Goal: Task Accomplishment & Management: Use online tool/utility

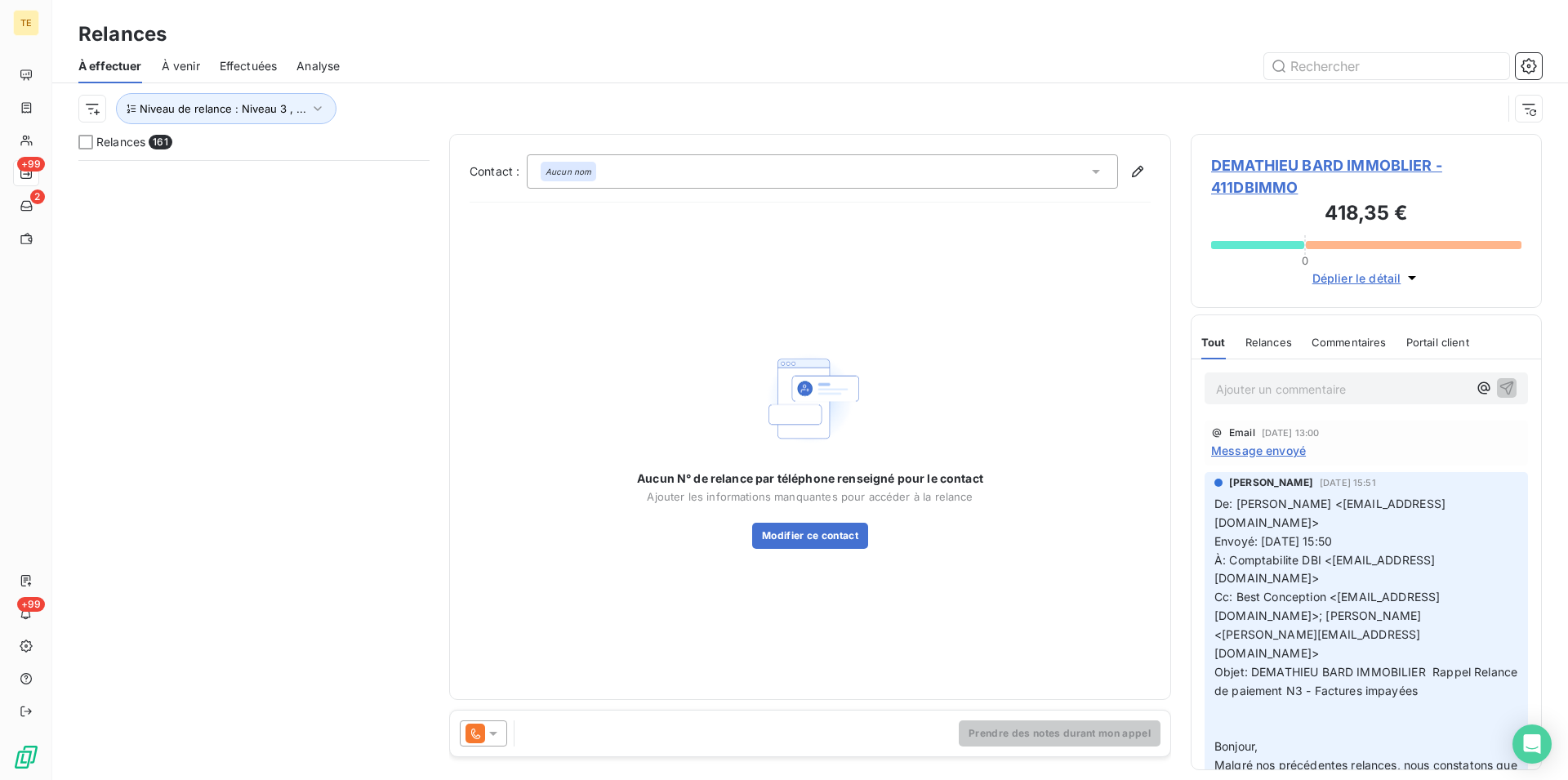
scroll to position [606, 338]
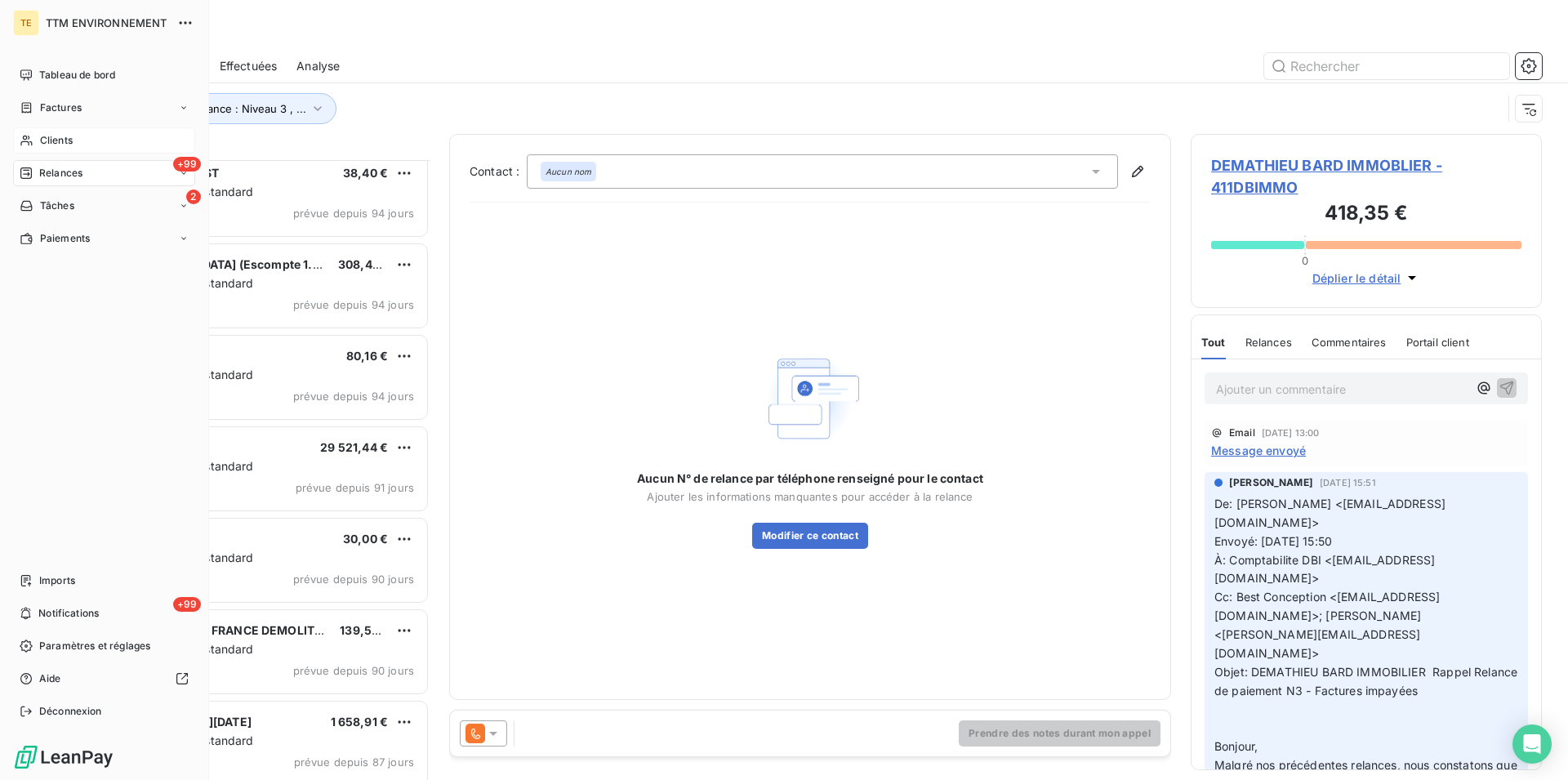
click at [54, 132] on div "Clients" at bounding box center [104, 141] width 182 height 26
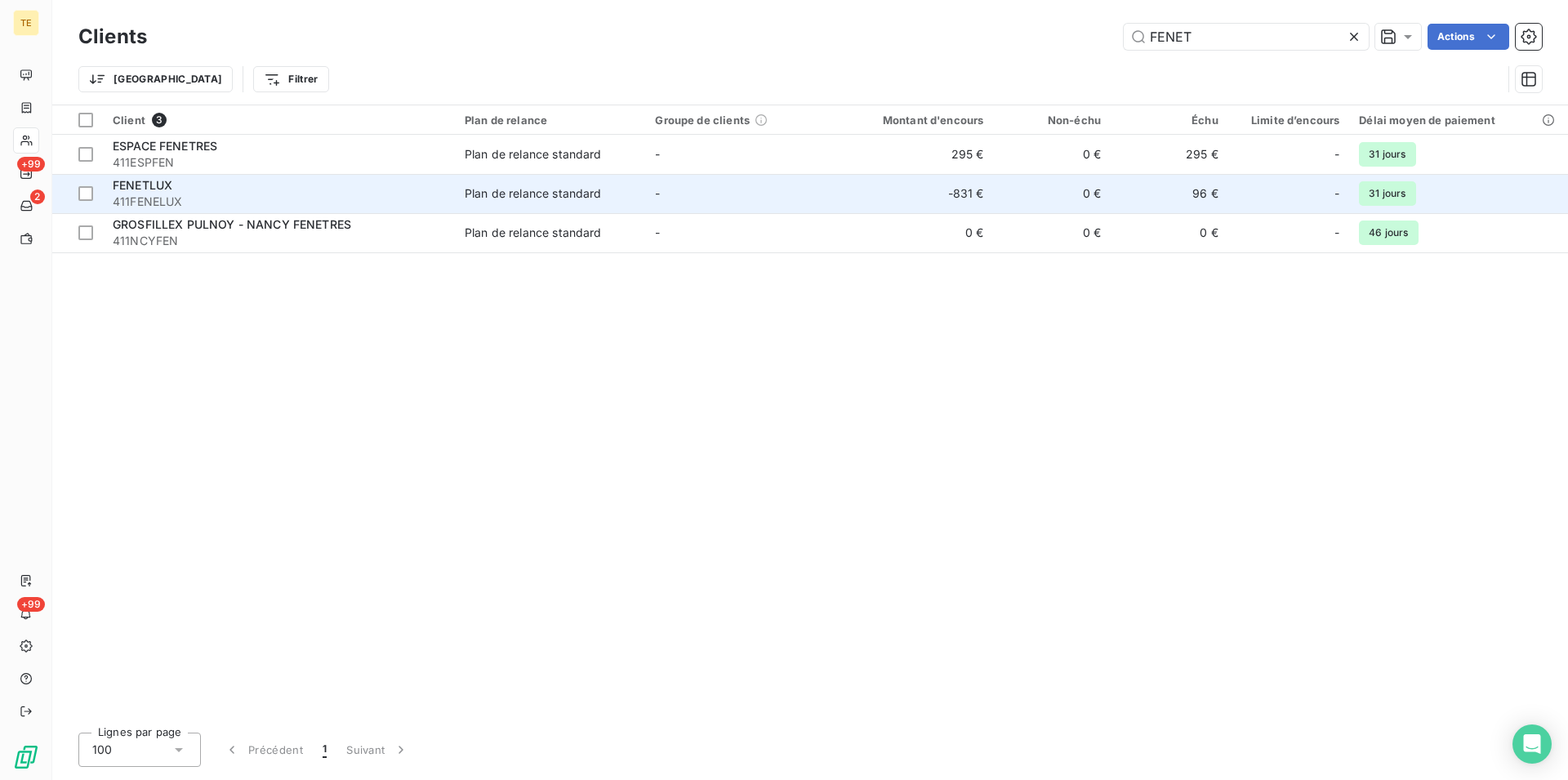
type input "FENET"
click at [393, 182] on div "FENETLUX" at bounding box center [279, 185] width 332 height 16
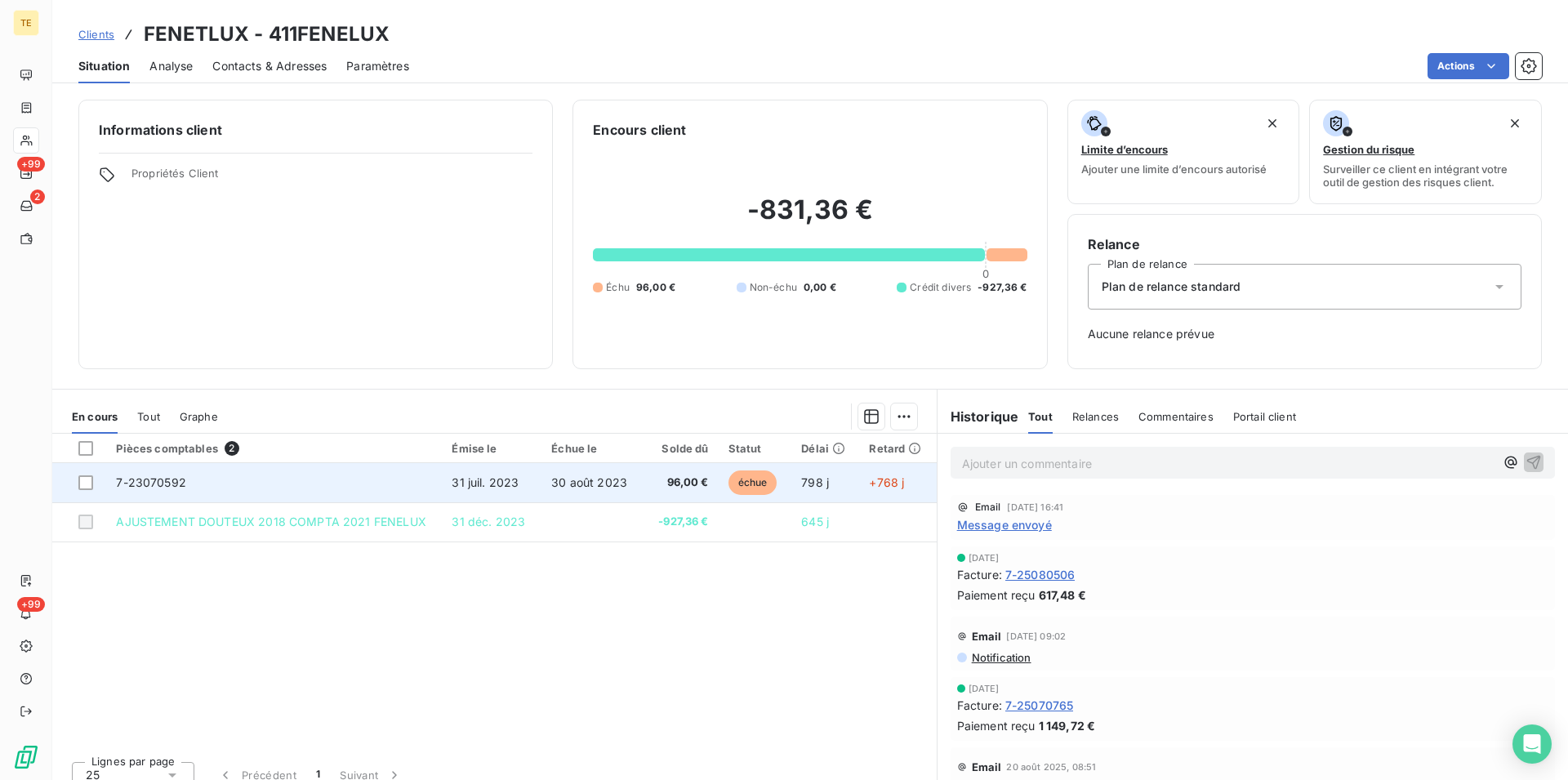
click at [604, 485] on span "30 août 2023" at bounding box center [589, 482] width 76 height 14
click at [460, 479] on span "31 juil. 2023" at bounding box center [484, 482] width 67 height 14
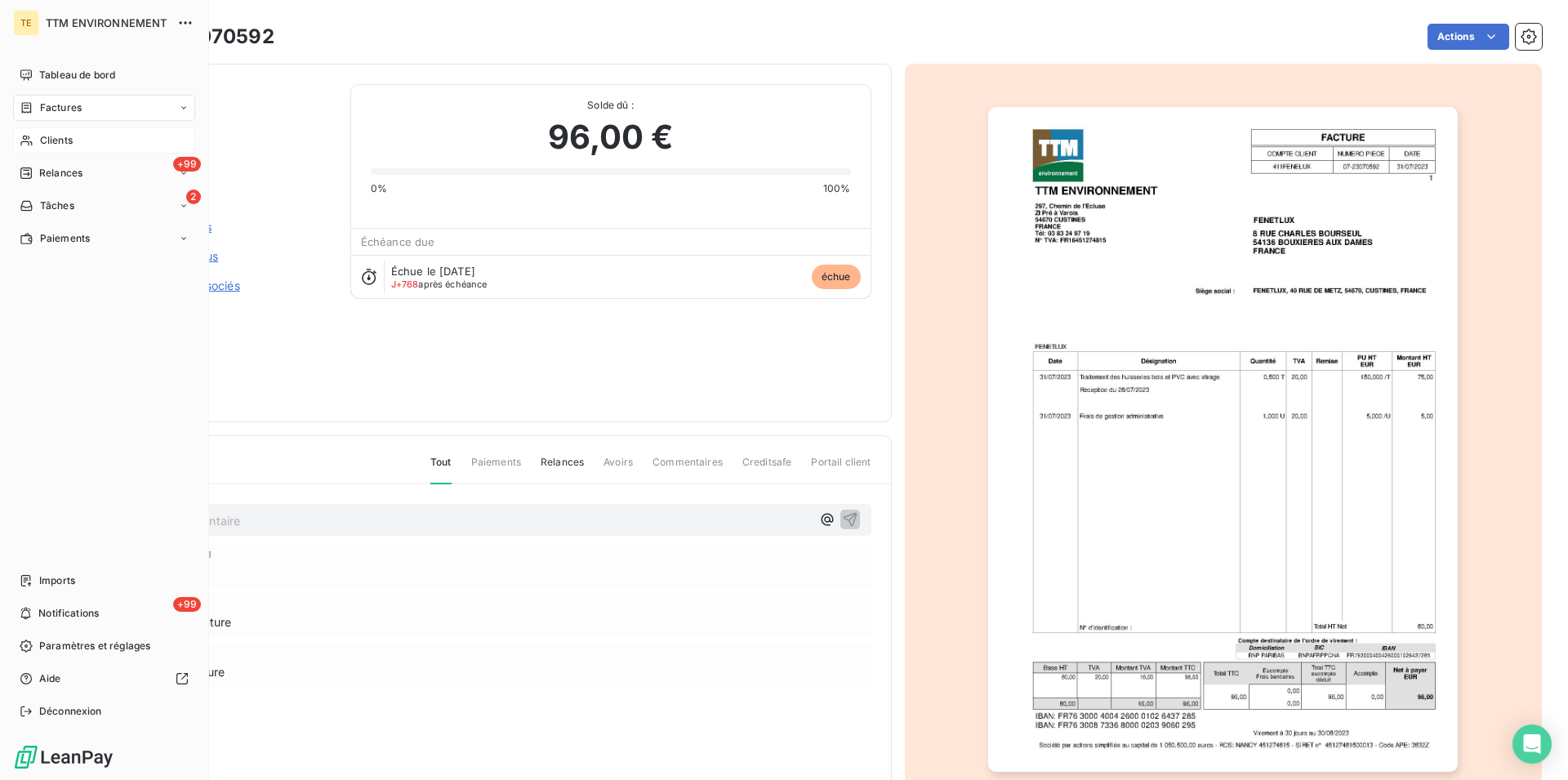
click at [41, 133] on span "Clients" at bounding box center [56, 140] width 33 height 15
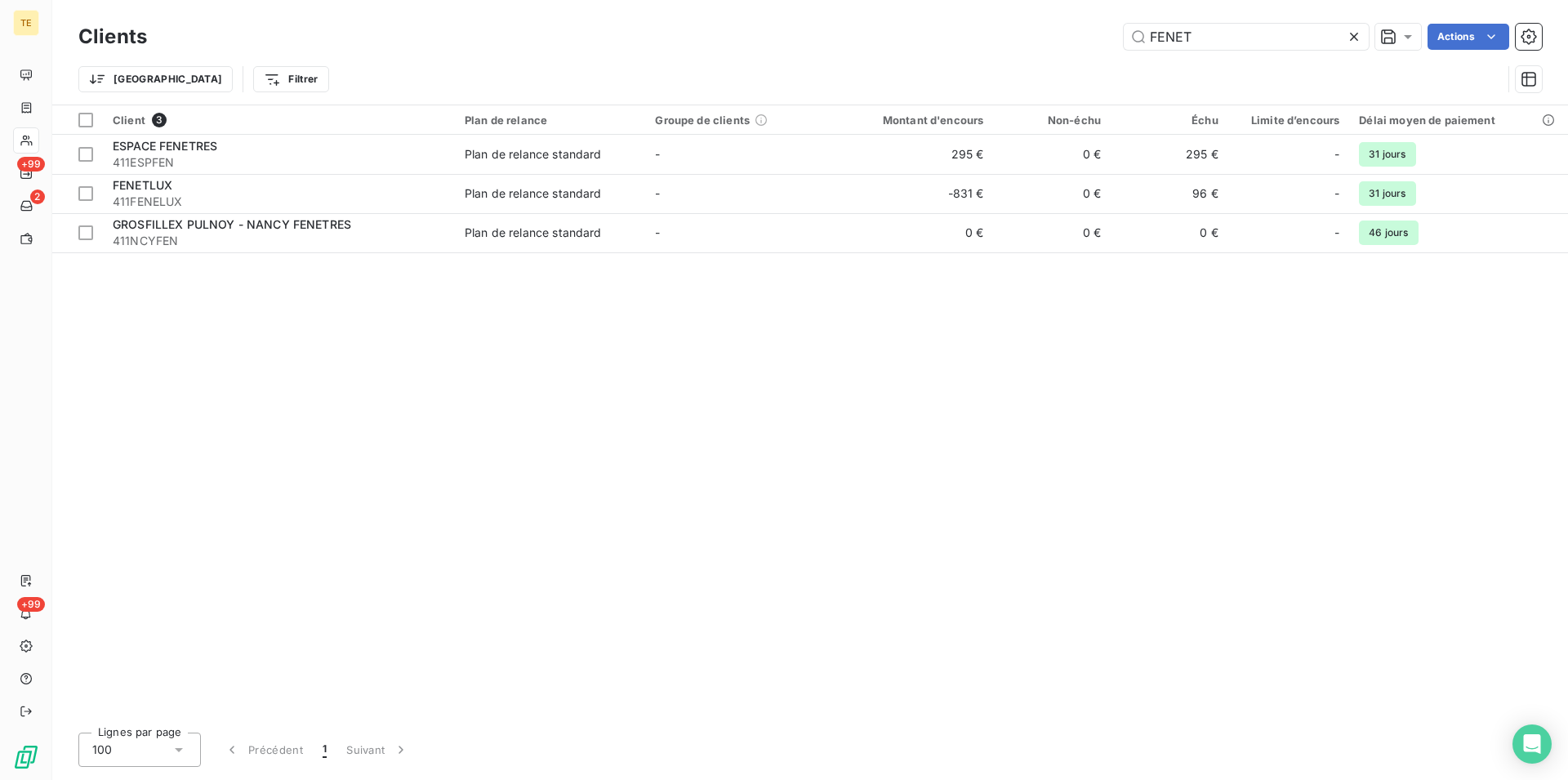
drag, startPoint x: 1178, startPoint y: 33, endPoint x: 968, endPoint y: 35, distance: 210.0
click at [1124, 36] on input "FENET" at bounding box center [1246, 36] width 245 height 26
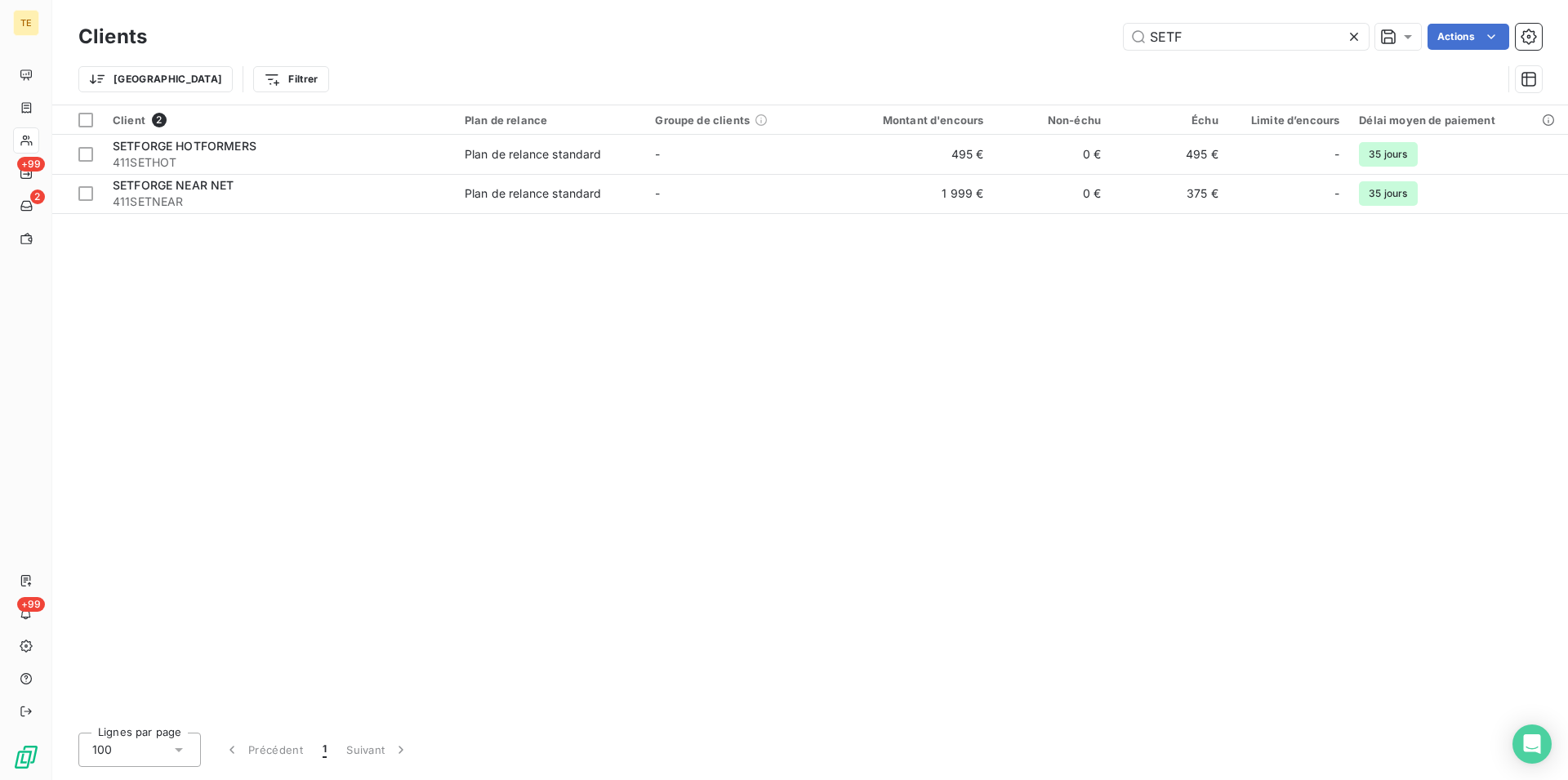
type input "SETF"
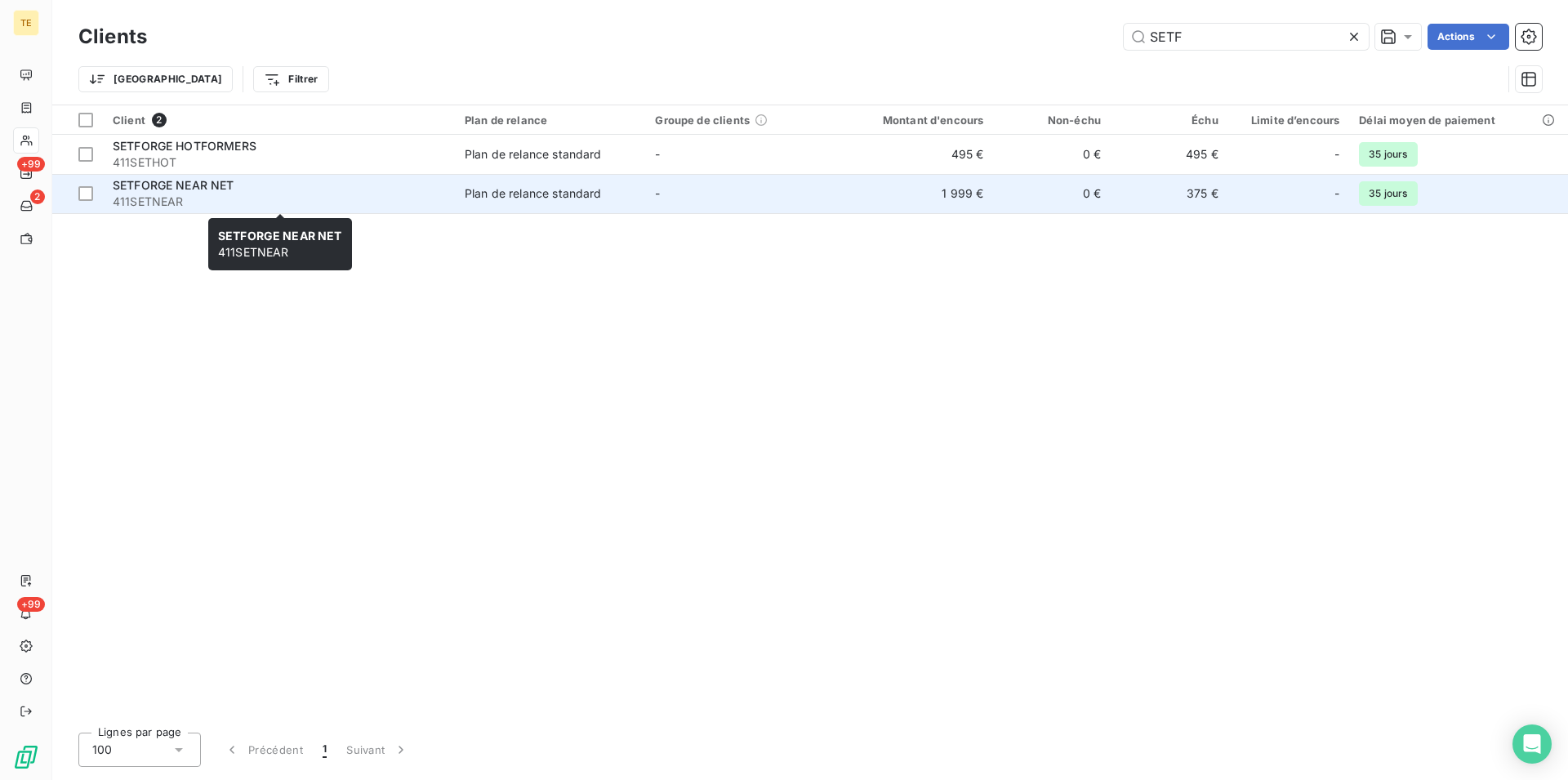
click at [155, 195] on span "411SETNEAR" at bounding box center [279, 201] width 332 height 16
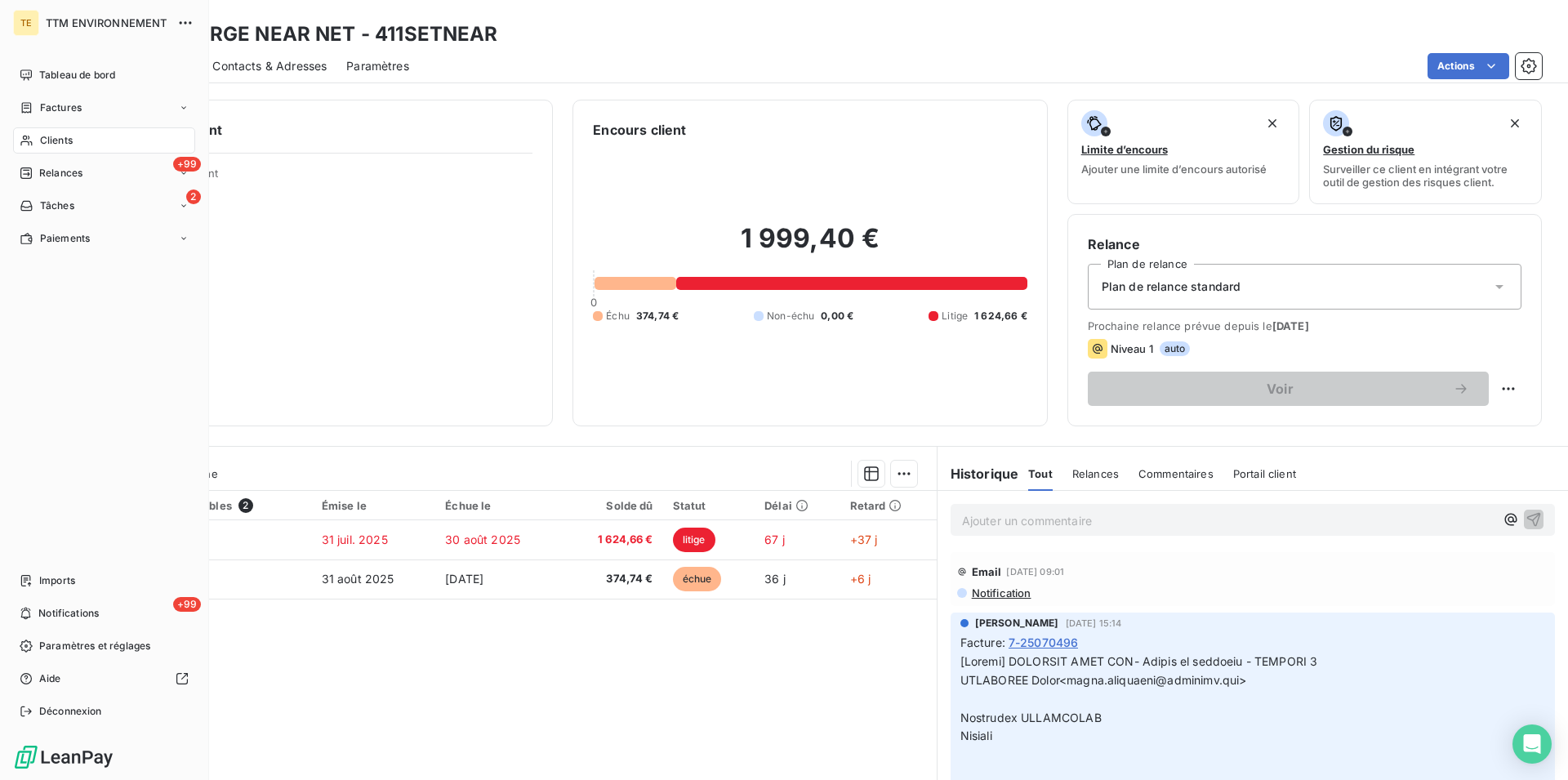
click at [47, 142] on span "Clients" at bounding box center [56, 140] width 33 height 15
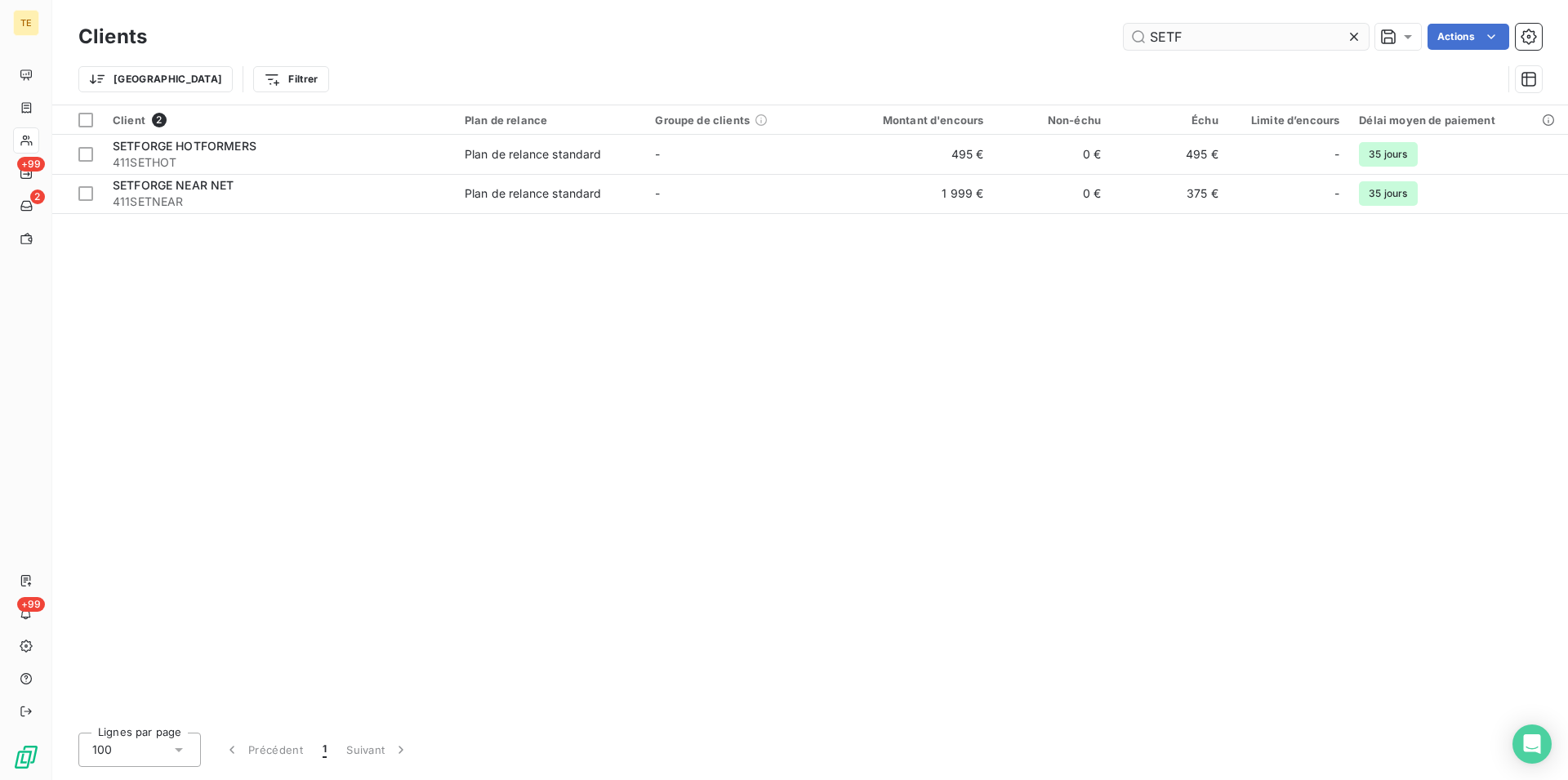
drag, startPoint x: 989, startPoint y: 35, endPoint x: 876, endPoint y: 32, distance: 113.0
click at [1124, 32] on input "SETF" at bounding box center [1246, 36] width 245 height 26
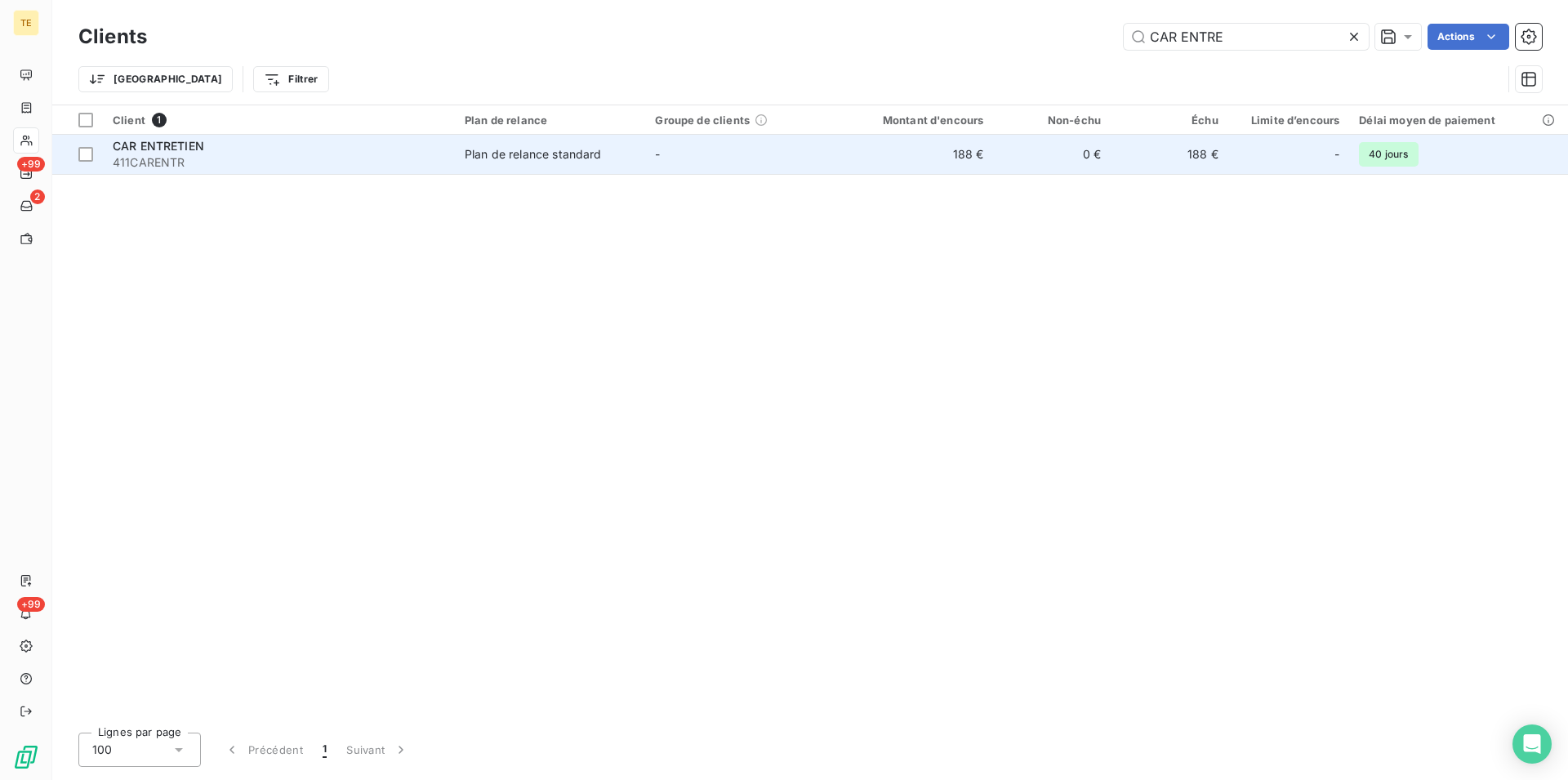
type input "CAR ENTRE"
click at [428, 147] on div "CAR ENTRETIEN" at bounding box center [279, 146] width 332 height 16
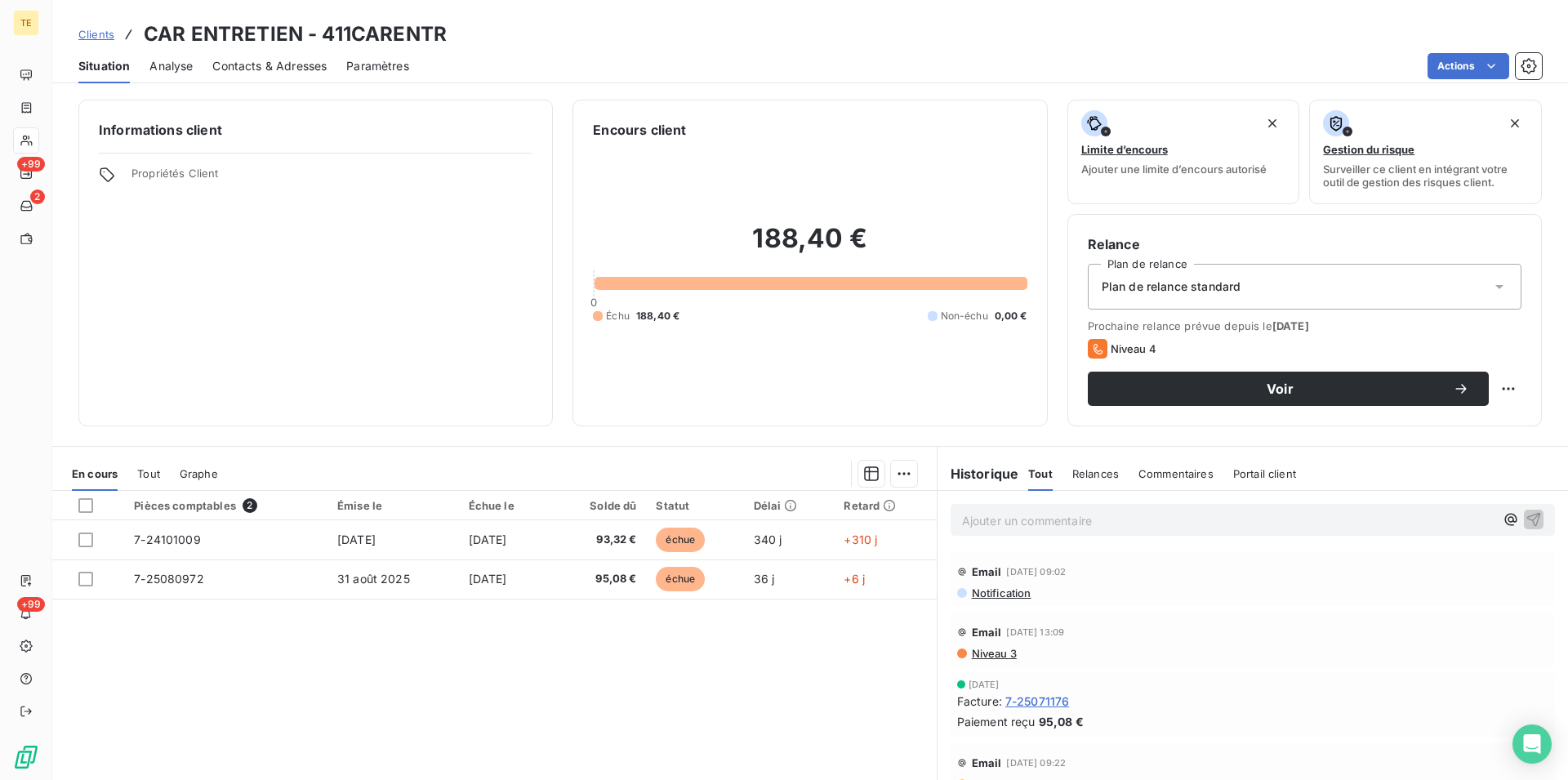
scroll to position [83, 0]
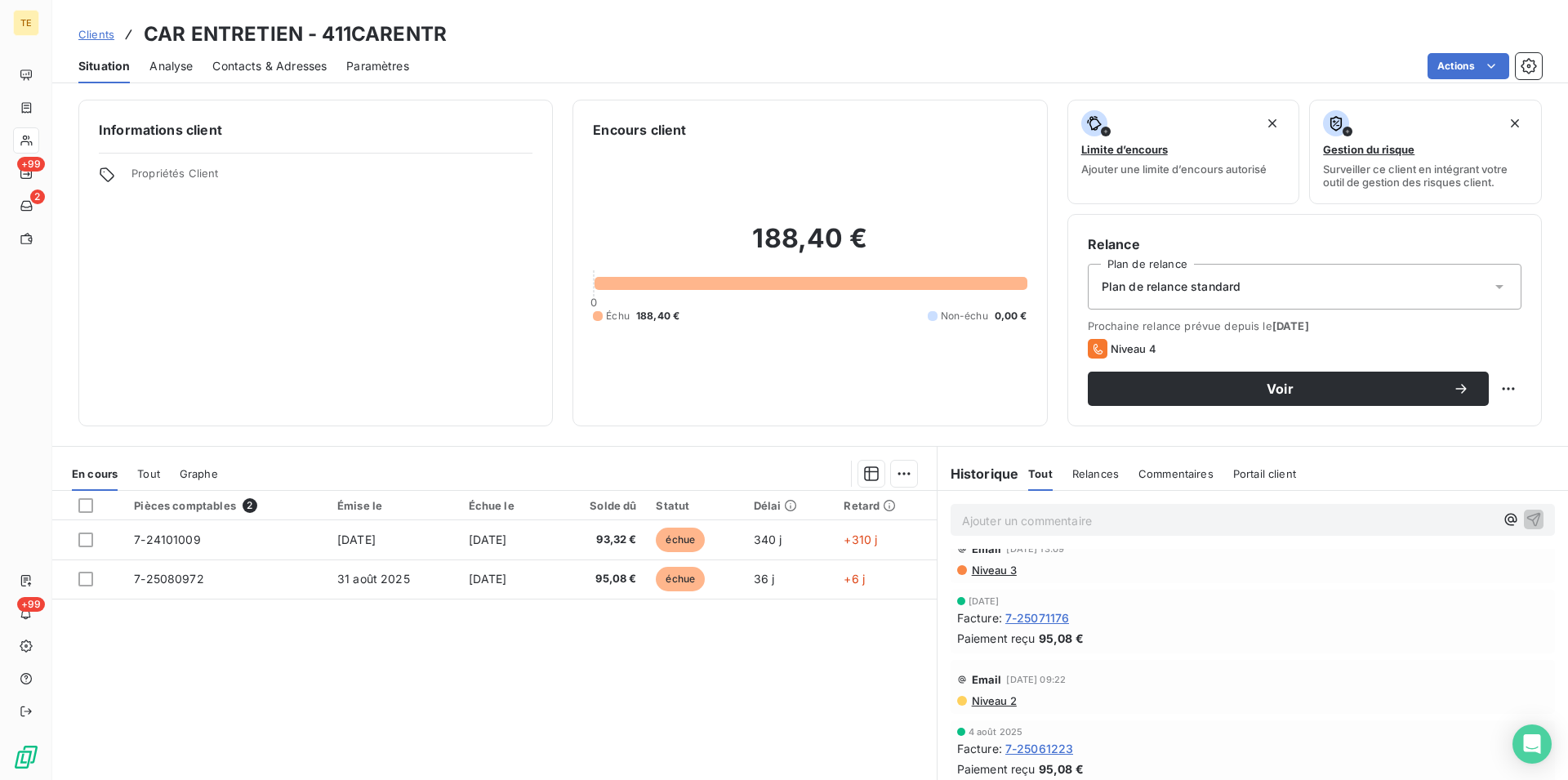
click at [985, 570] on span "Niveau 3" at bounding box center [994, 569] width 47 height 13
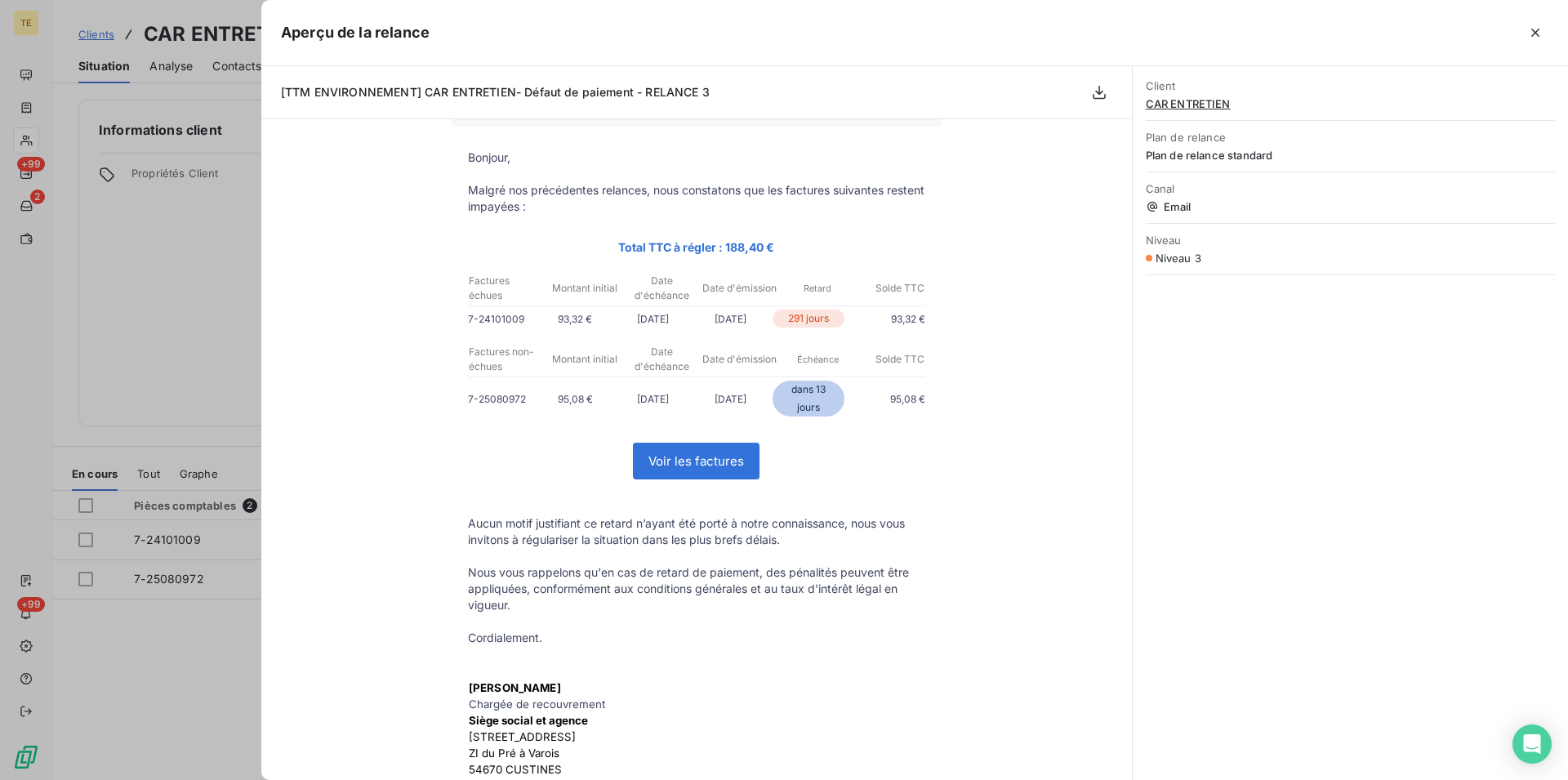
scroll to position [0, 0]
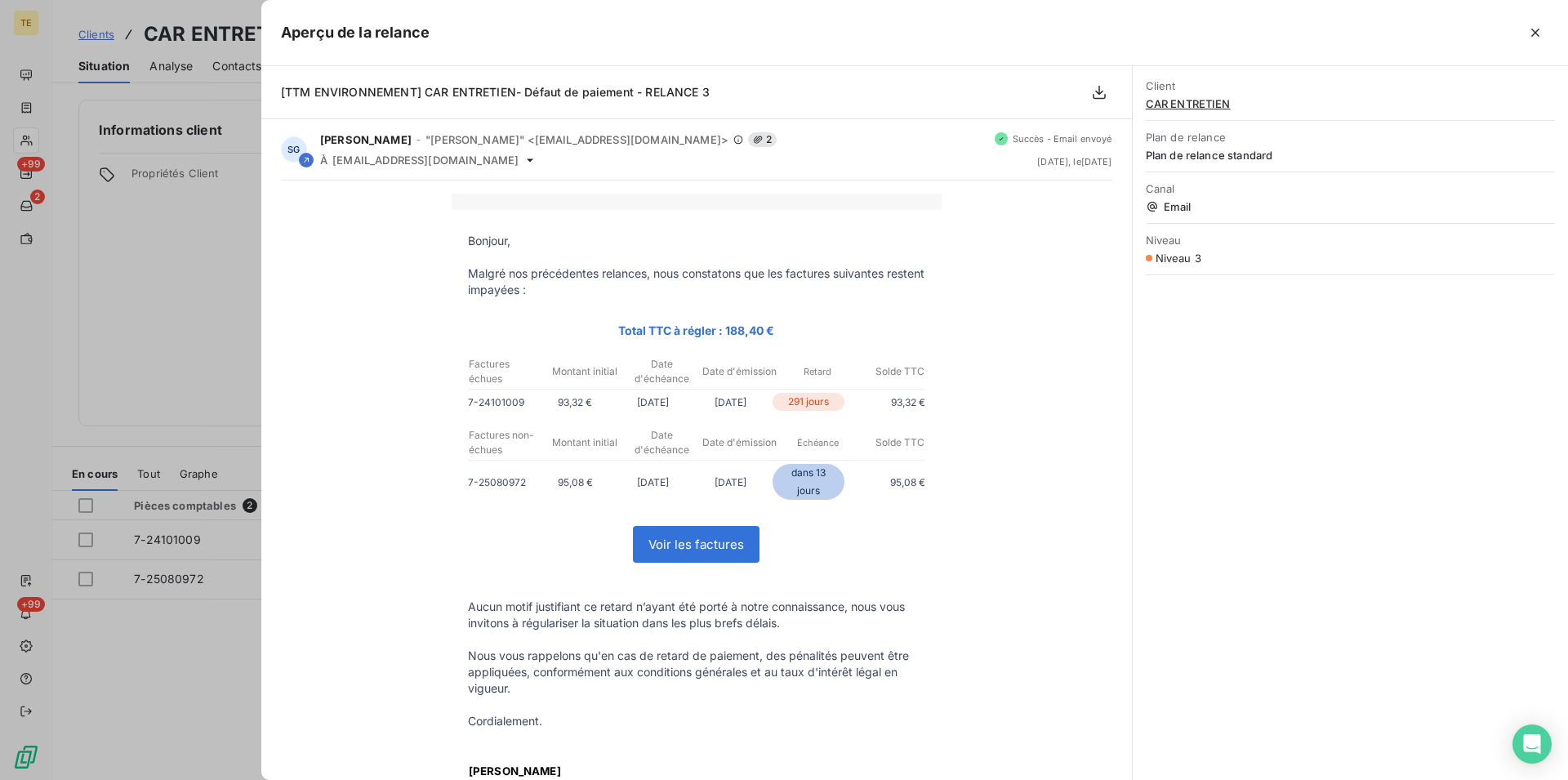
click at [226, 298] on div at bounding box center [784, 390] width 1568 height 780
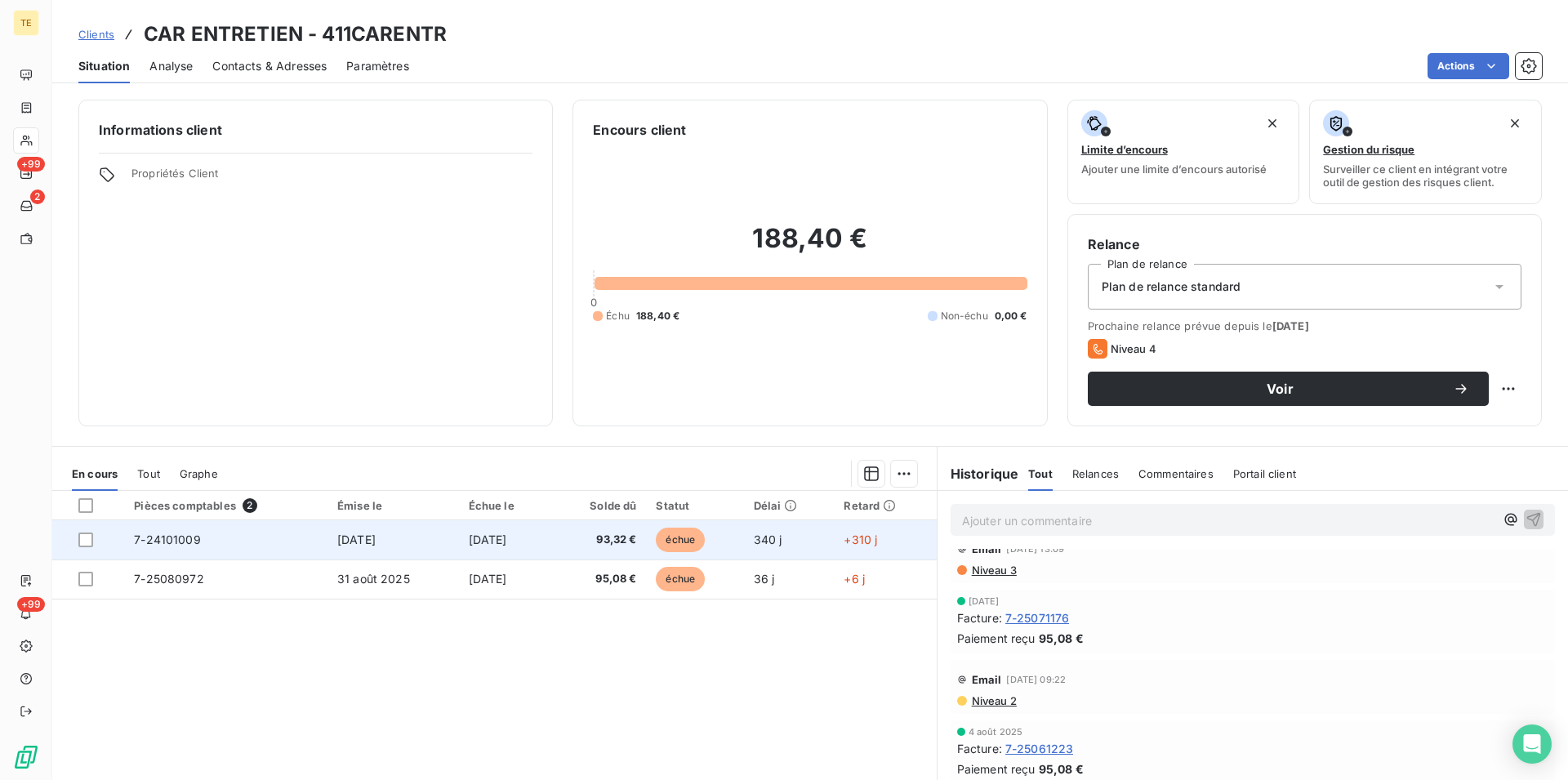
click at [257, 537] on td "7-24101009" at bounding box center [226, 540] width 203 height 39
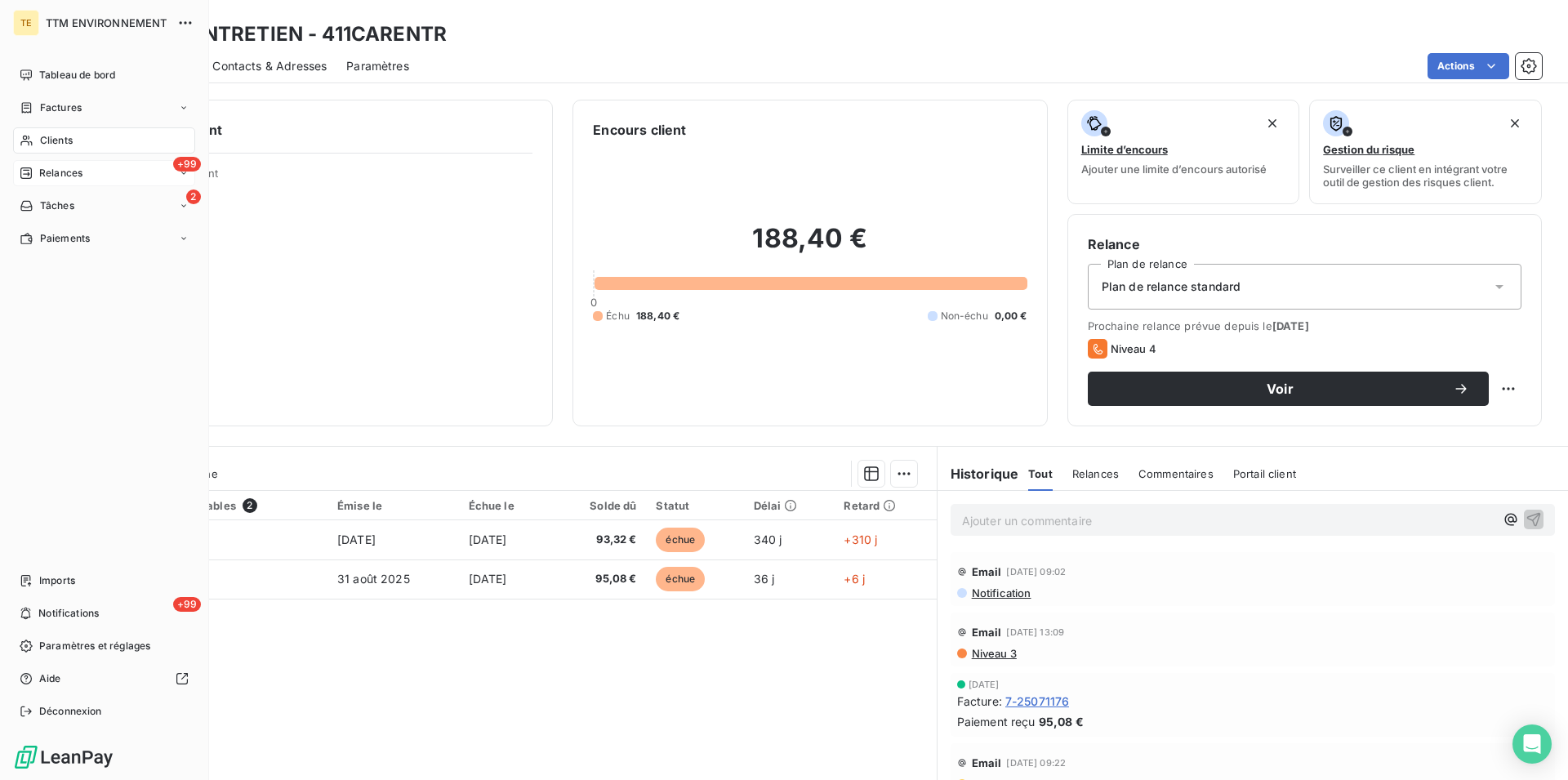
click at [62, 167] on span "Relances" at bounding box center [61, 173] width 43 height 15
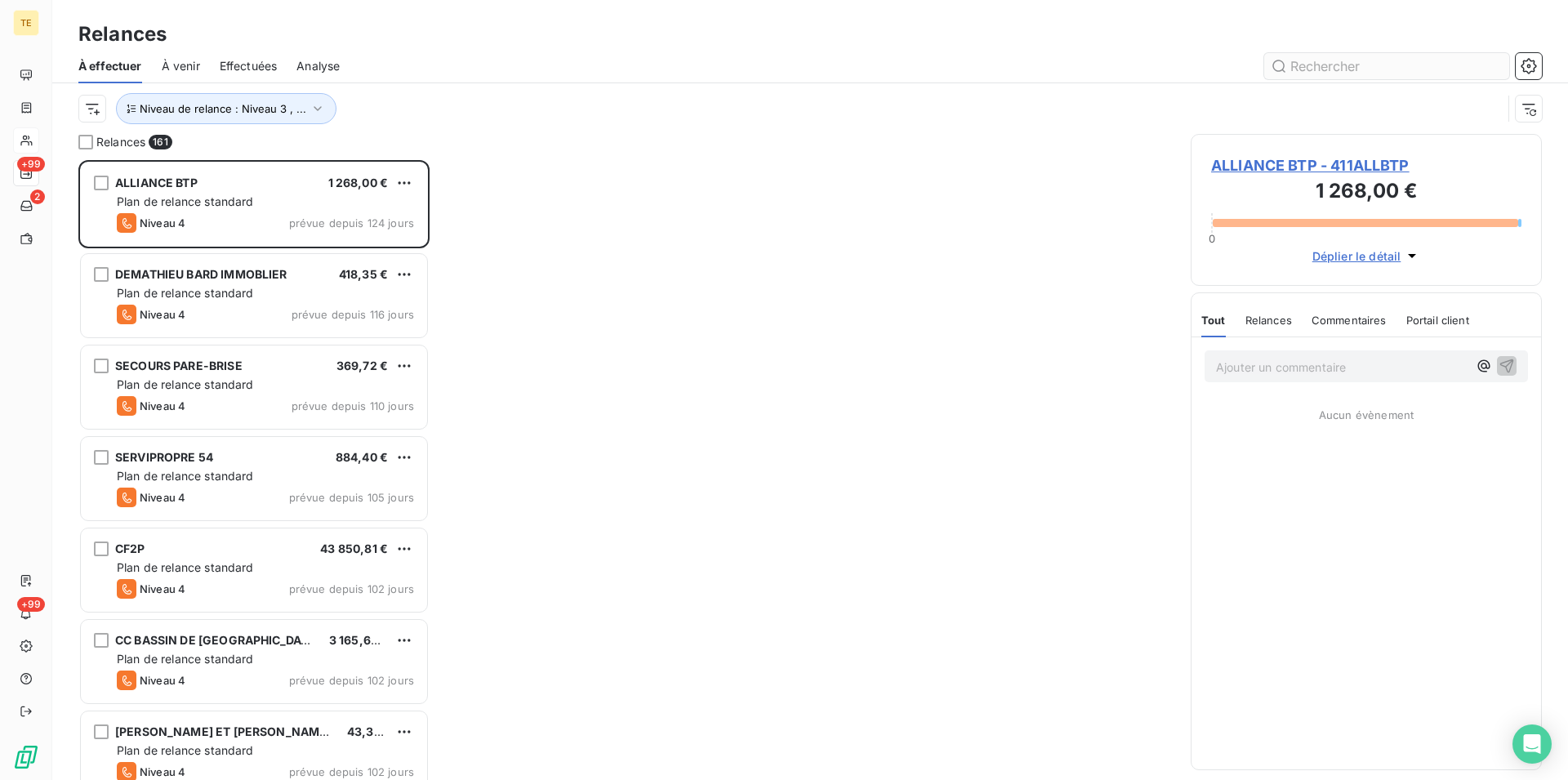
scroll to position [606, 338]
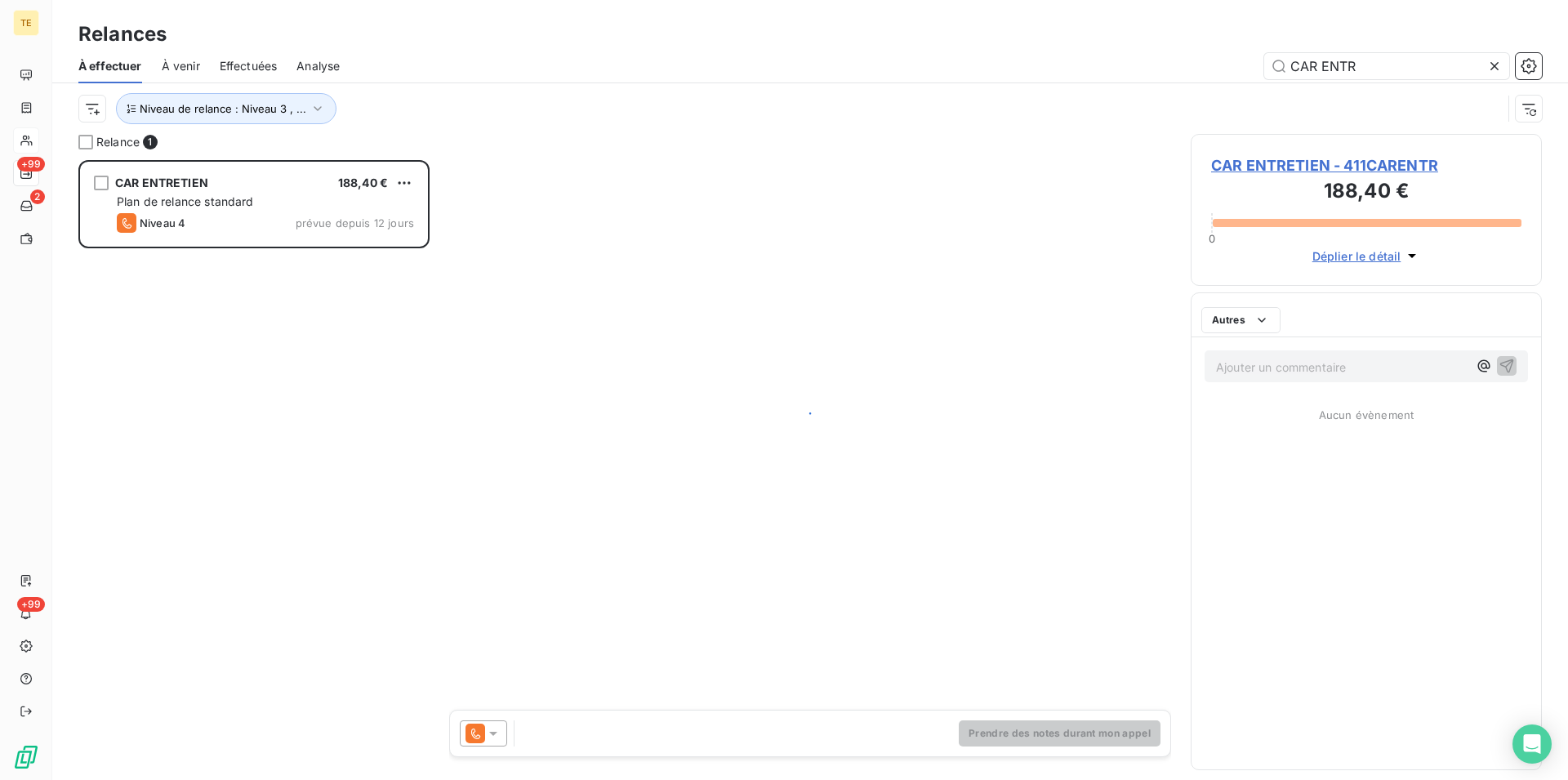
scroll to position [606, 338]
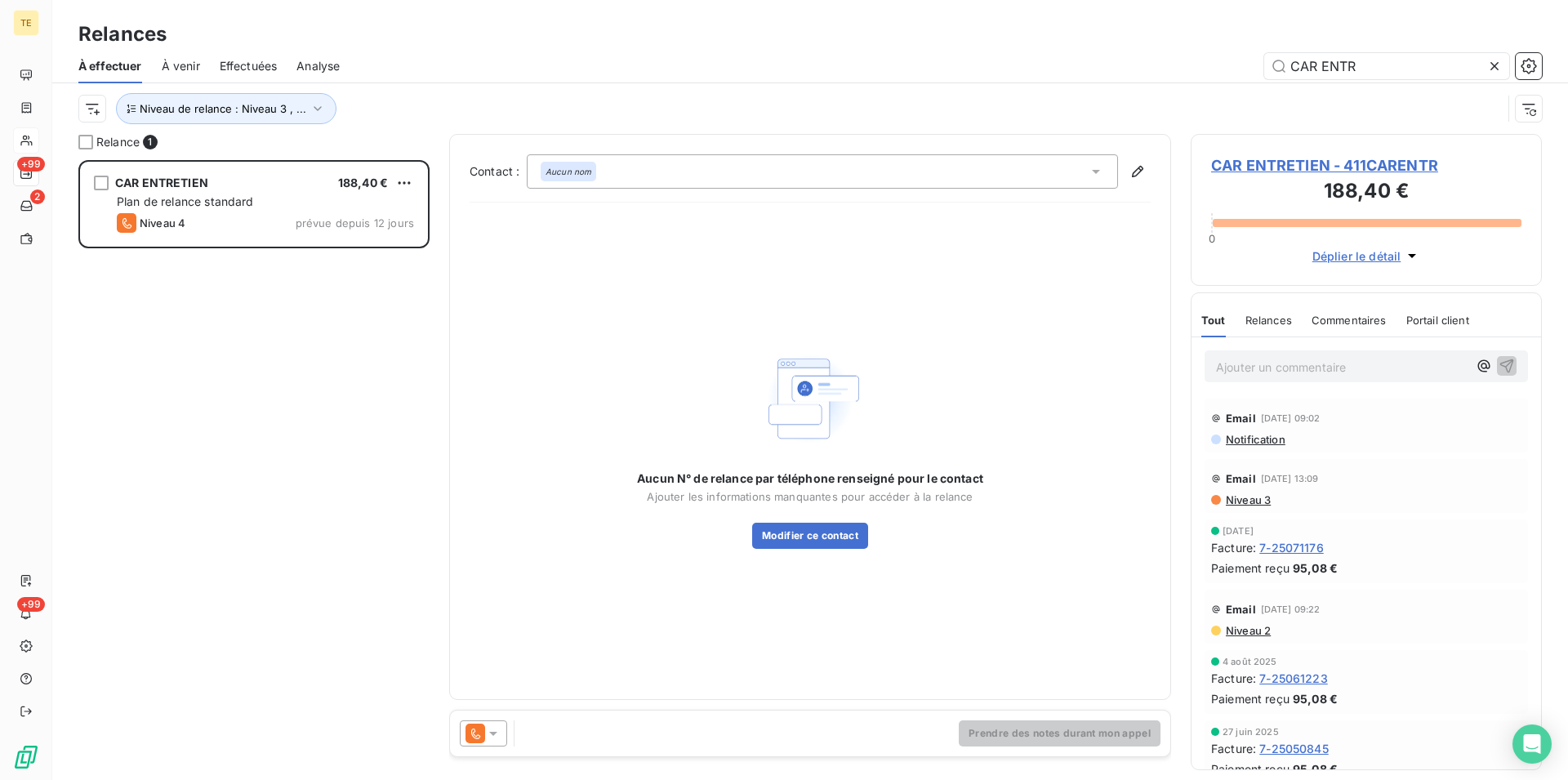
type input "CAR ENTR"
click at [490, 737] on icon at bounding box center [493, 733] width 16 height 16
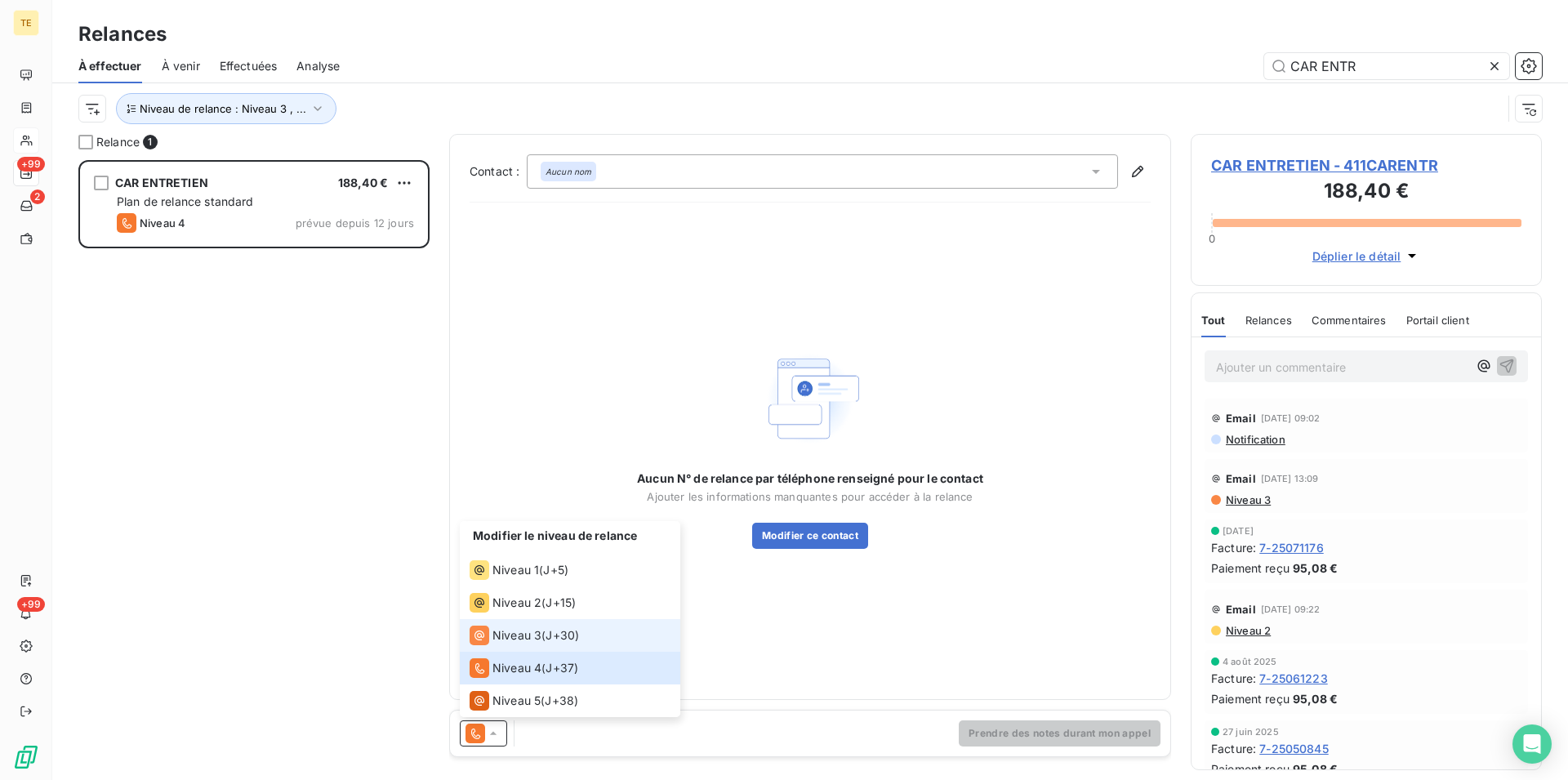
click at [503, 634] on span "Niveau 3" at bounding box center [517, 635] width 49 height 16
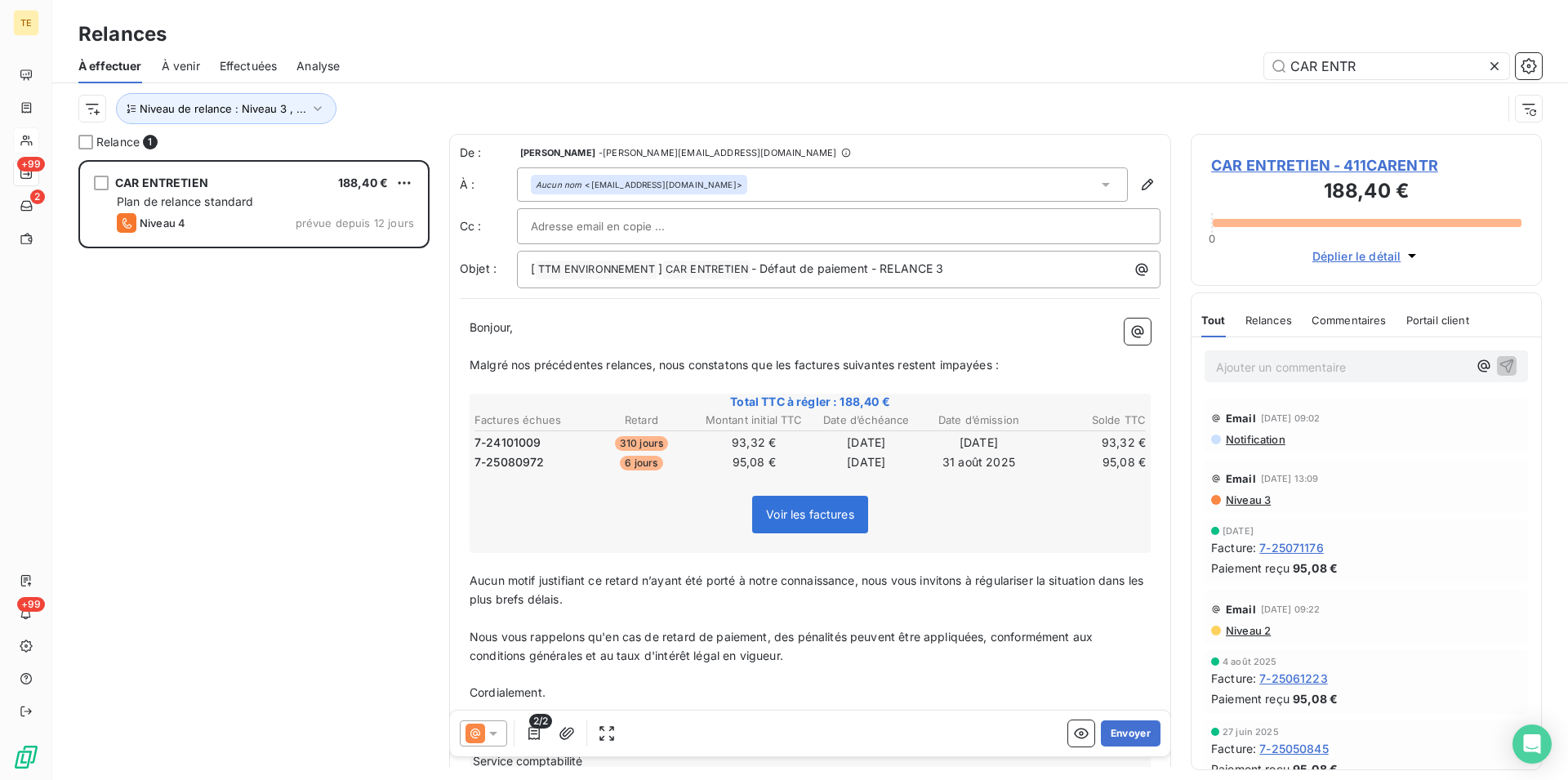
click at [498, 732] on icon at bounding box center [493, 733] width 16 height 16
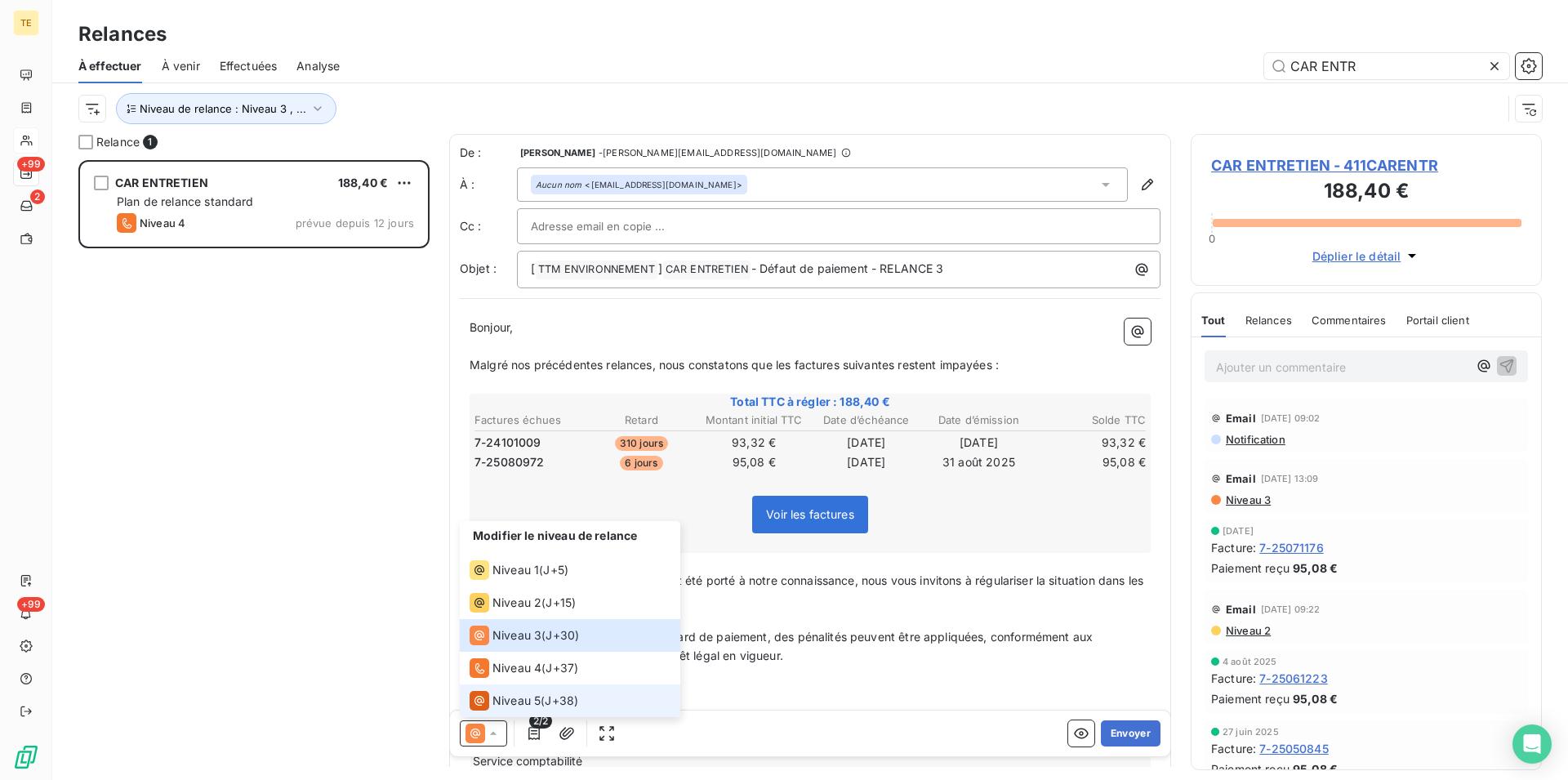
click at [510, 702] on span "Niveau 5" at bounding box center [517, 700] width 49 height 16
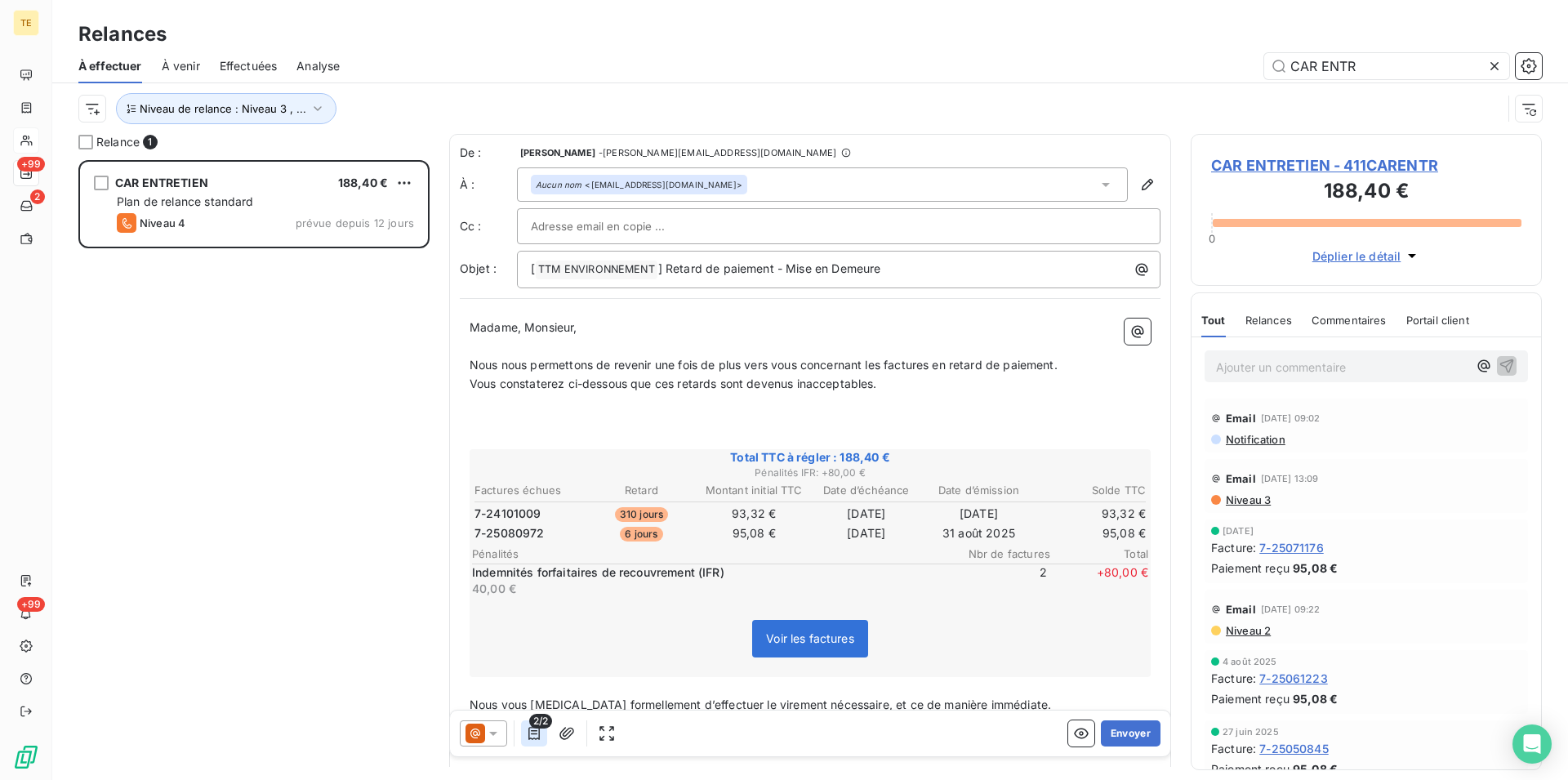
click at [532, 731] on icon "button" at bounding box center [534, 733] width 11 height 13
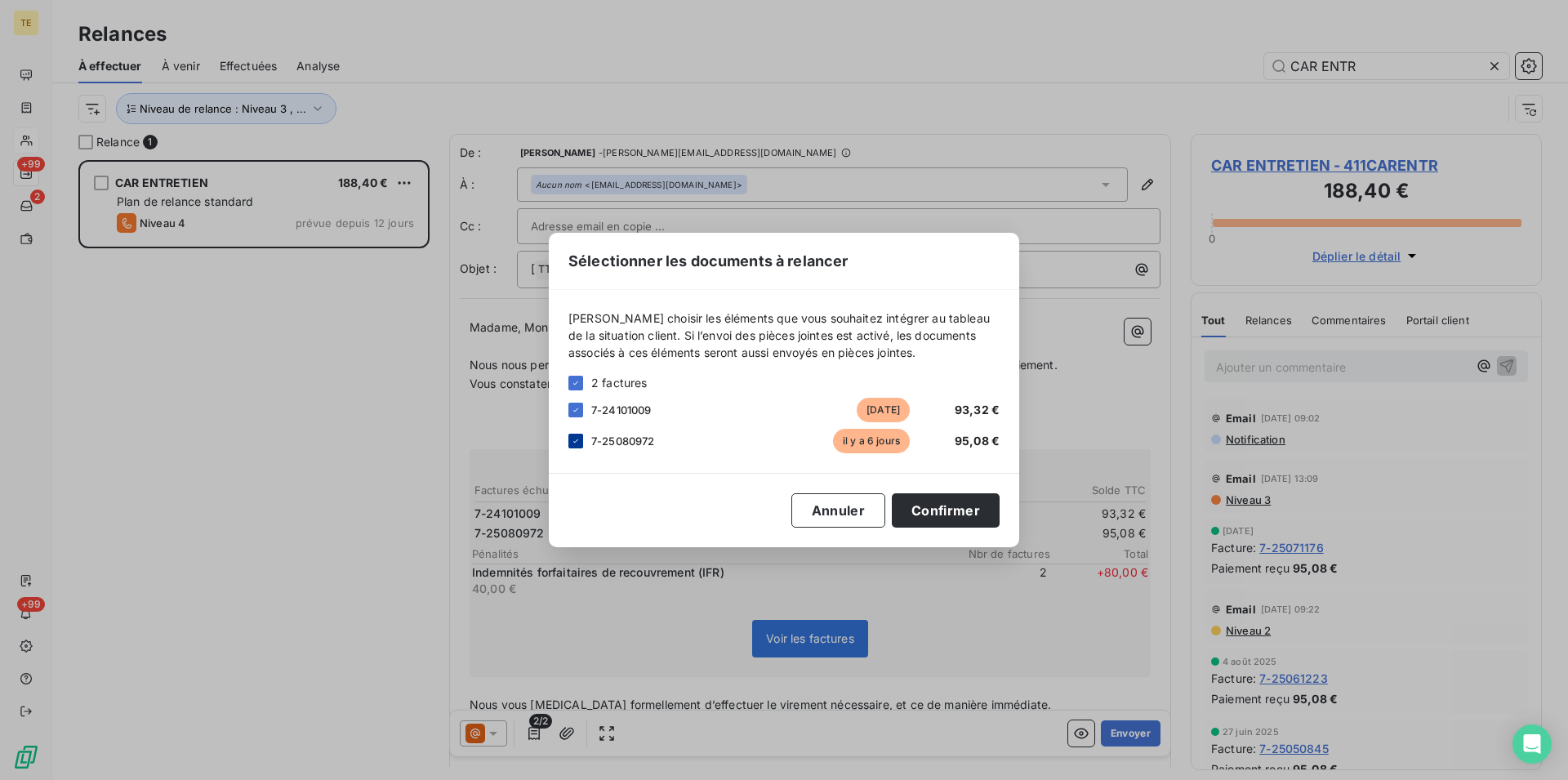
click at [581, 441] on div at bounding box center [575, 441] width 15 height 15
click at [933, 508] on button "Confirmer" at bounding box center [946, 510] width 108 height 35
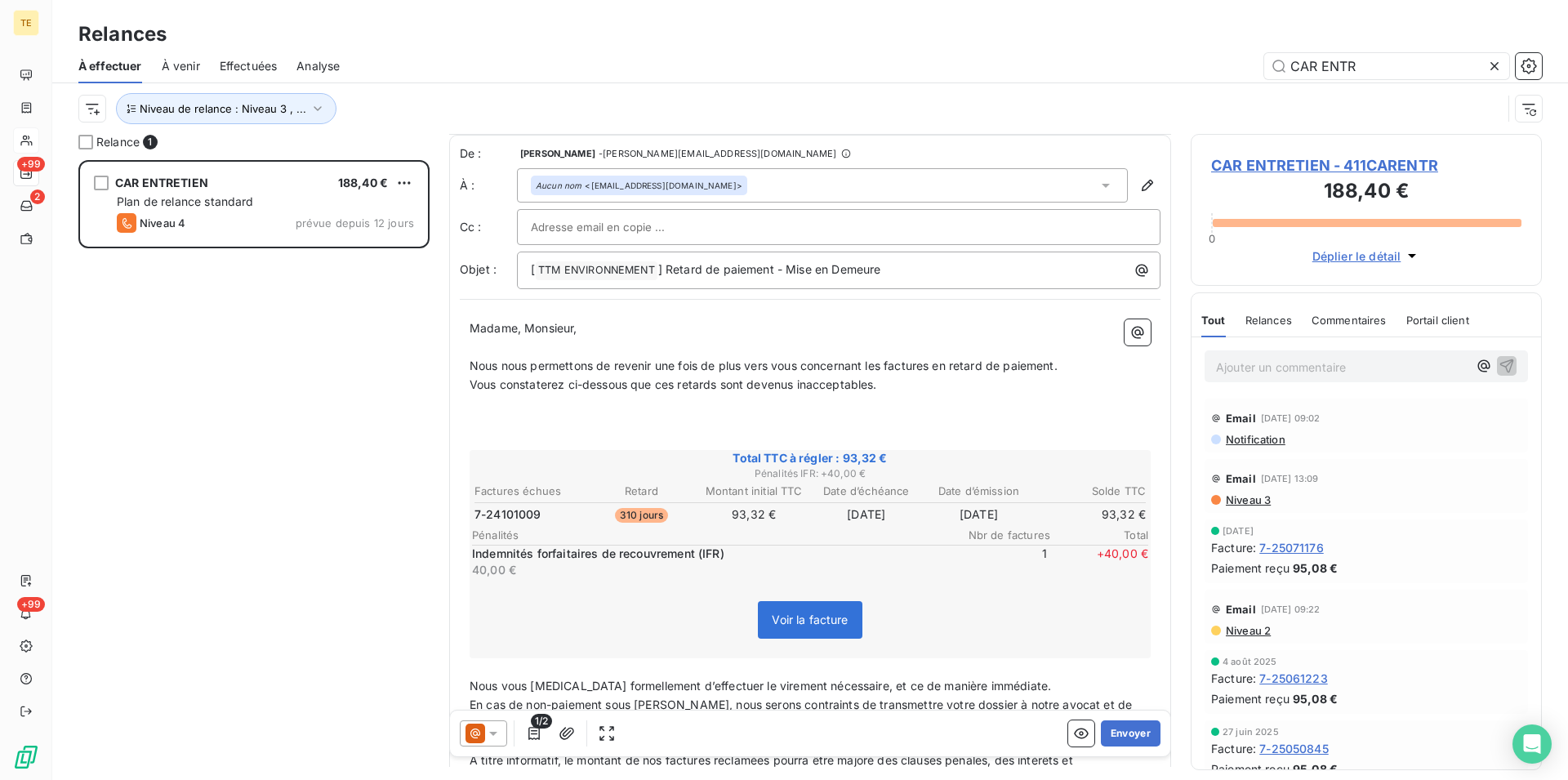
scroll to position [84, 0]
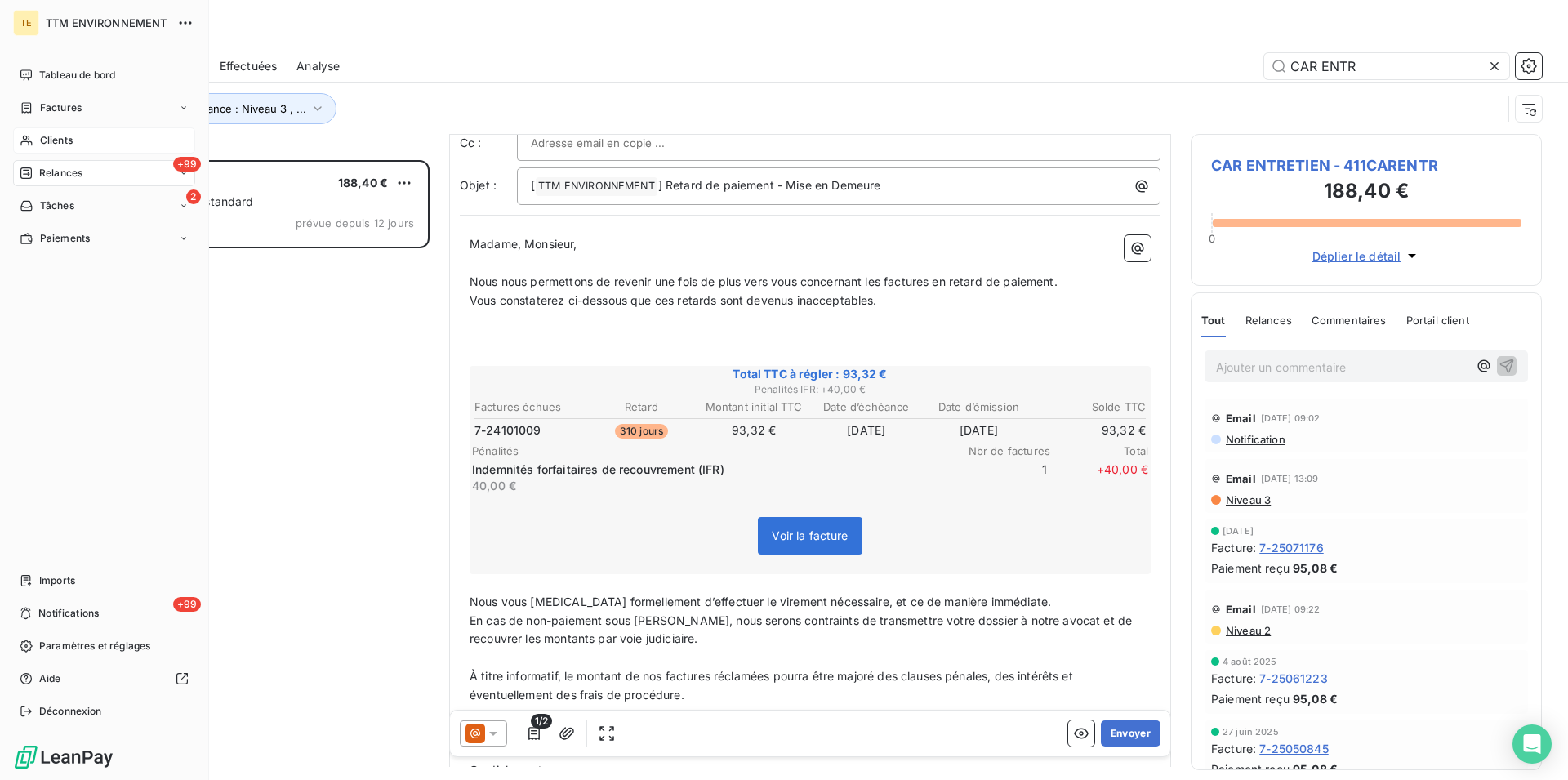
click at [49, 138] on span "Clients" at bounding box center [56, 140] width 33 height 15
